Goal: Task Accomplishment & Management: Manage account settings

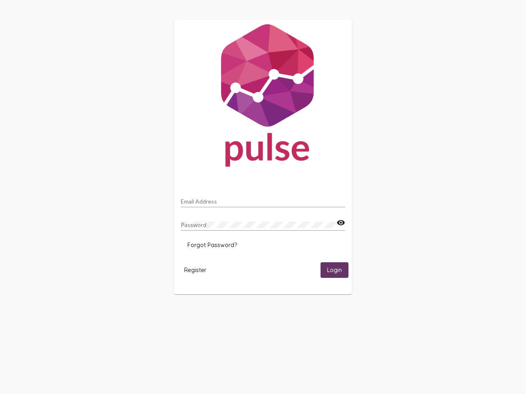
click at [263, 199] on input "Email Address" at bounding box center [263, 201] width 164 height 7
click at [340, 223] on mat-icon "visibility" at bounding box center [340, 223] width 9 height 10
click at [212, 245] on span "Forgot Password?" at bounding box center [212, 244] width 50 height 7
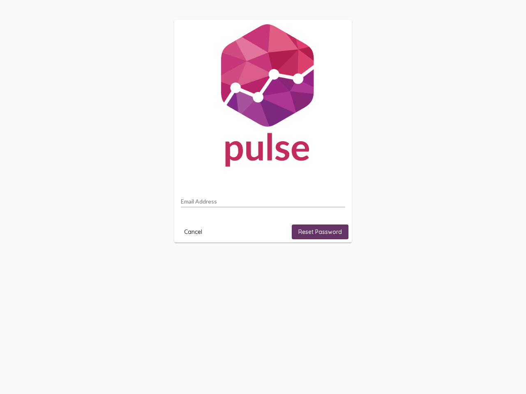
click at [195, 262] on html "Email Address Cancel Reset Password" at bounding box center [263, 131] width 526 height 262
click at [334, 262] on html "Email Address Cancel Reset Password" at bounding box center [263, 131] width 526 height 262
